Goal: Task Accomplishment & Management: Manage account settings

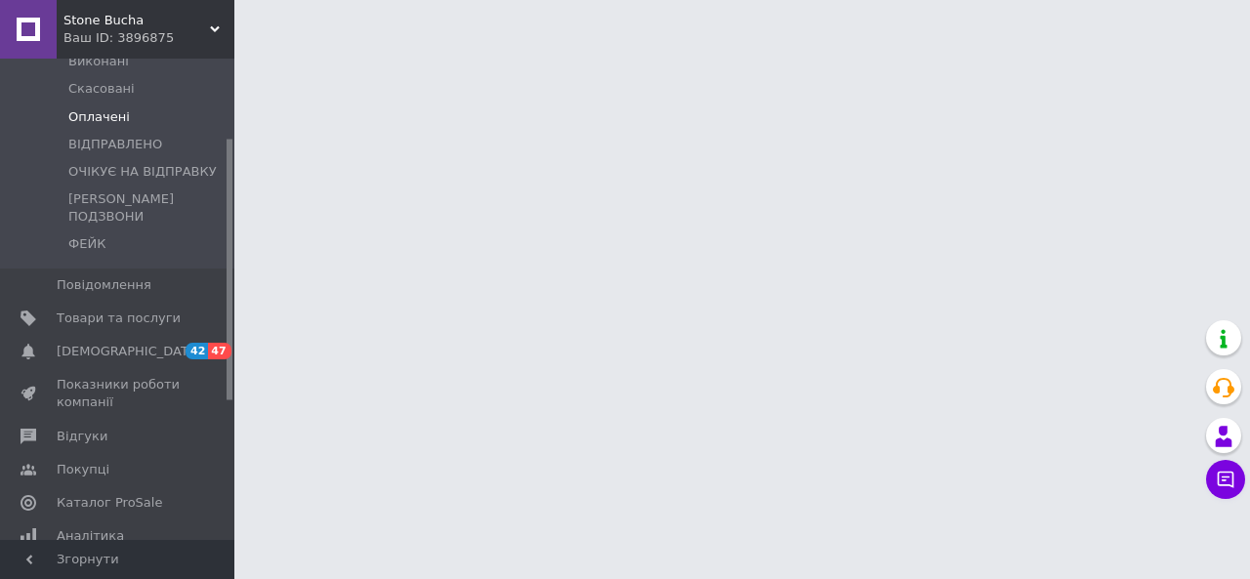
scroll to position [293, 0]
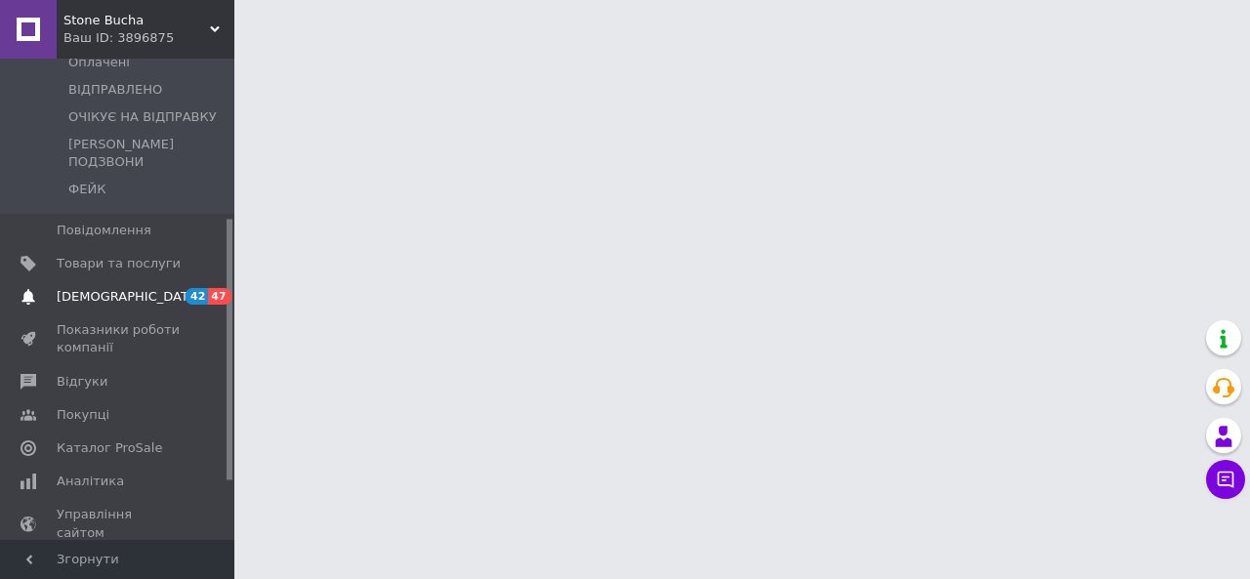
click at [150, 288] on span "[DEMOGRAPHIC_DATA]" at bounding box center [119, 297] width 124 height 18
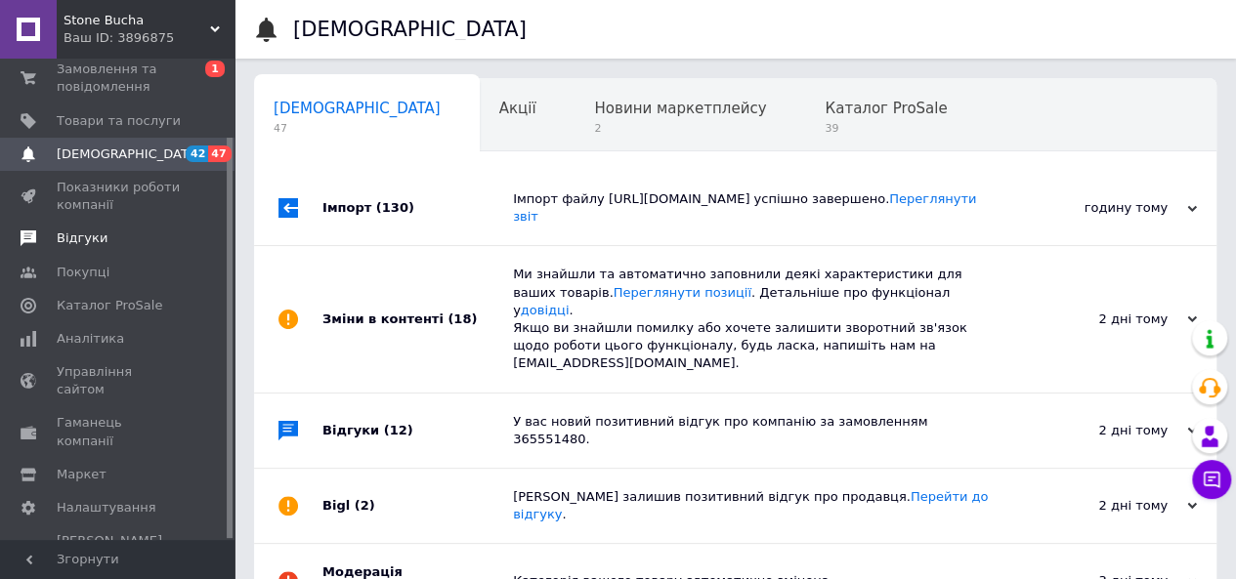
scroll to position [0, 6]
click at [131, 232] on span "Відгуки" at bounding box center [119, 239] width 124 height 18
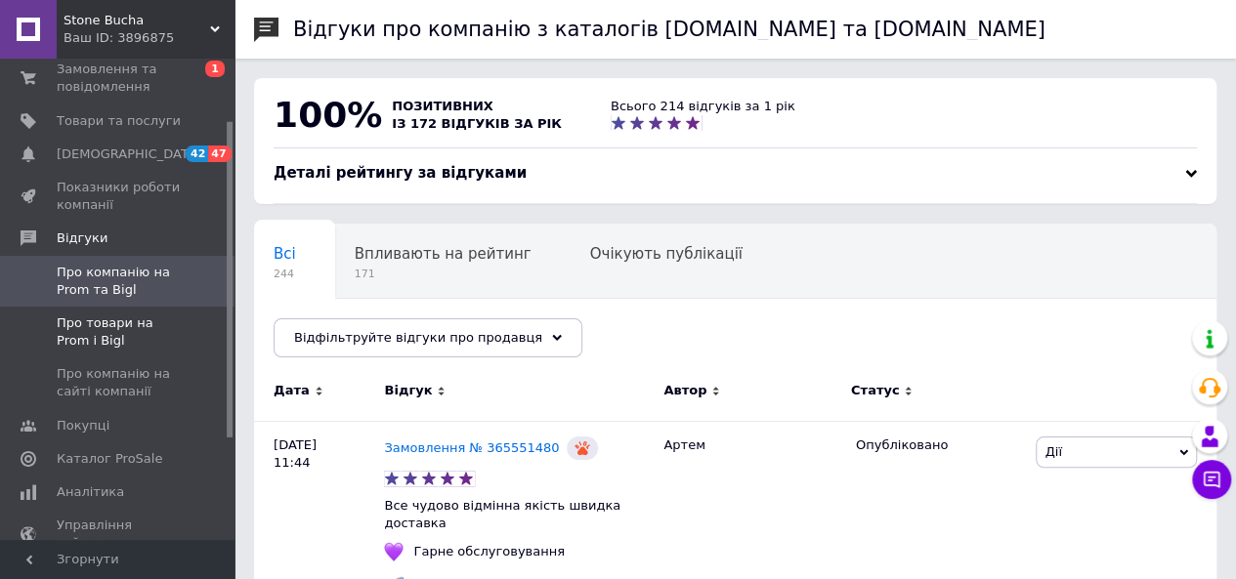
click at [130, 328] on span "Про товари на Prom і Bigl" at bounding box center [119, 332] width 124 height 35
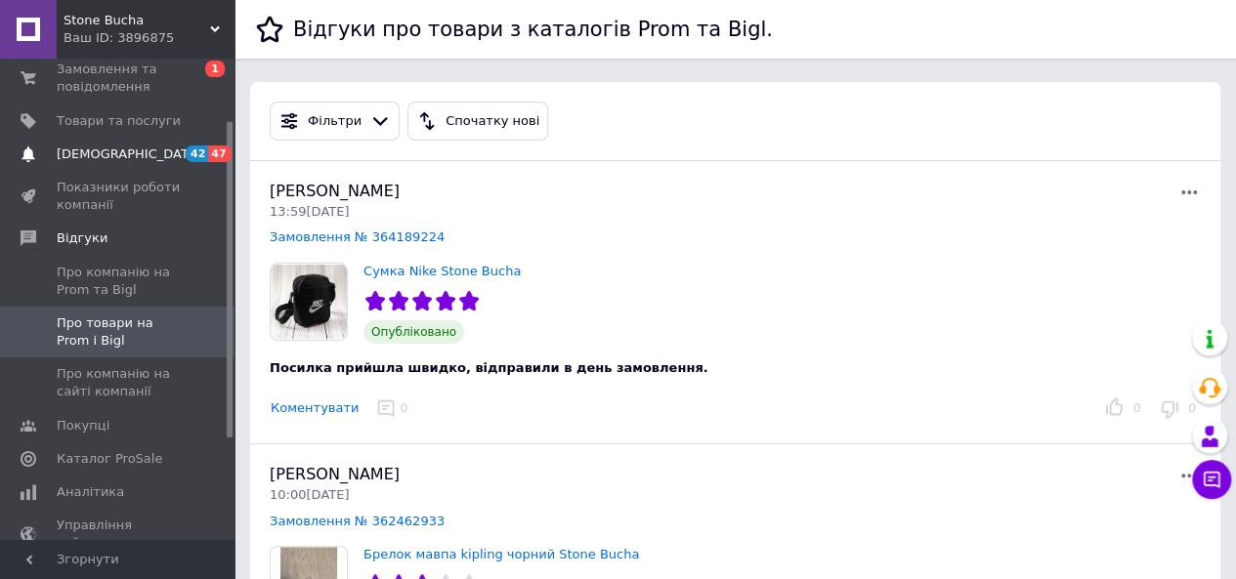
click at [176, 146] on span "[DEMOGRAPHIC_DATA]" at bounding box center [119, 155] width 124 height 18
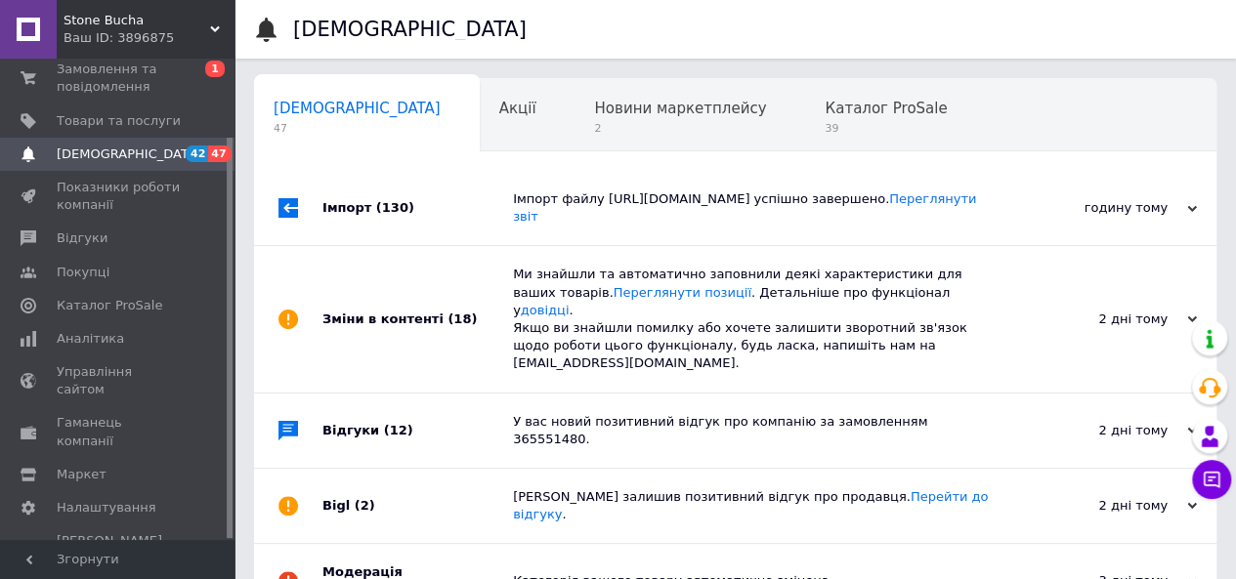
scroll to position [0, 6]
